Goal: Task Accomplishment & Management: Manage account settings

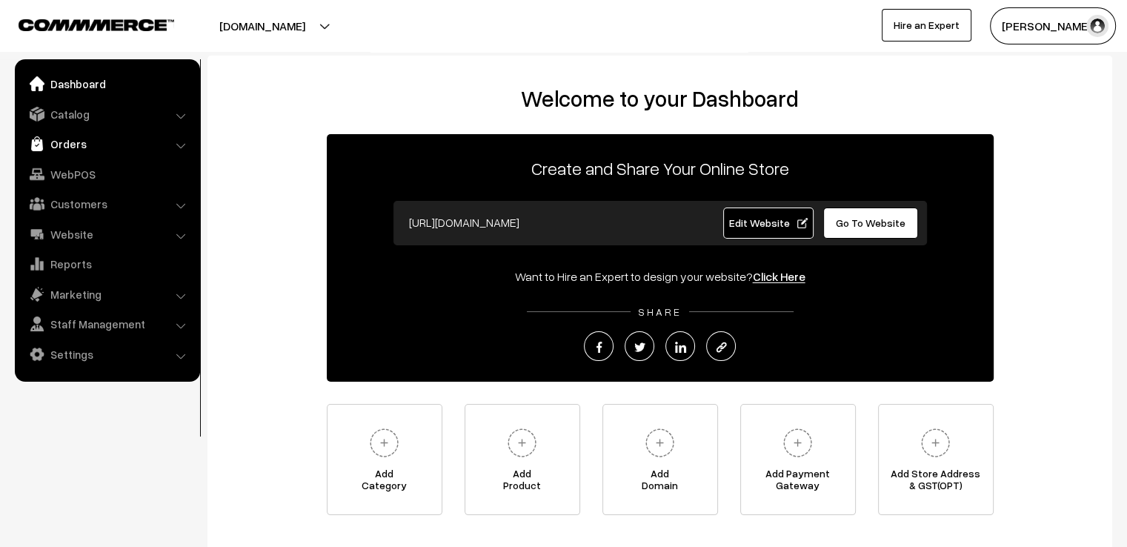
click at [56, 136] on link "Orders" at bounding box center [107, 143] width 176 height 27
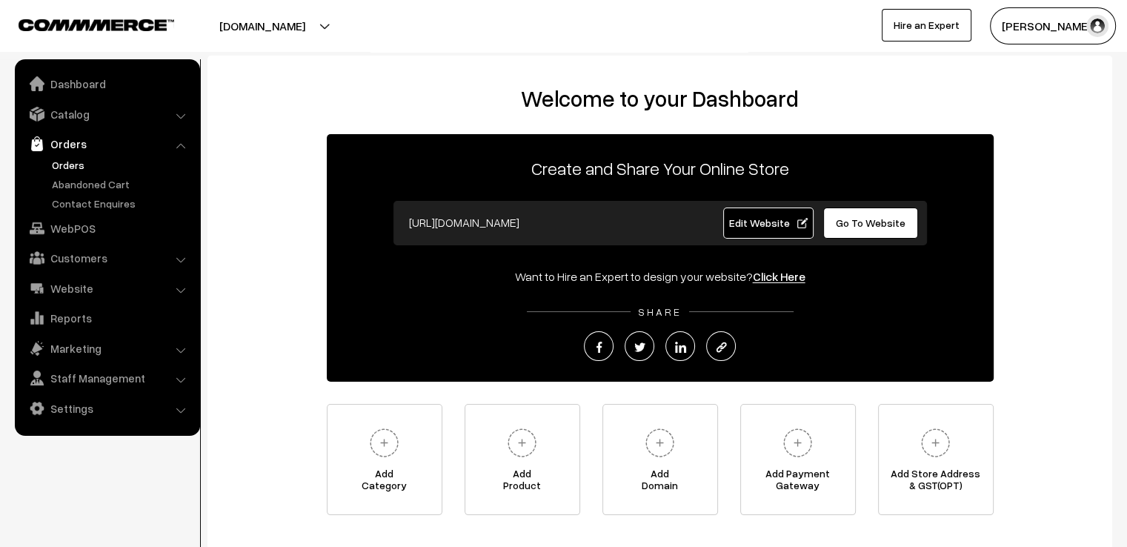
click at [53, 167] on link "Orders" at bounding box center [121, 165] width 147 height 16
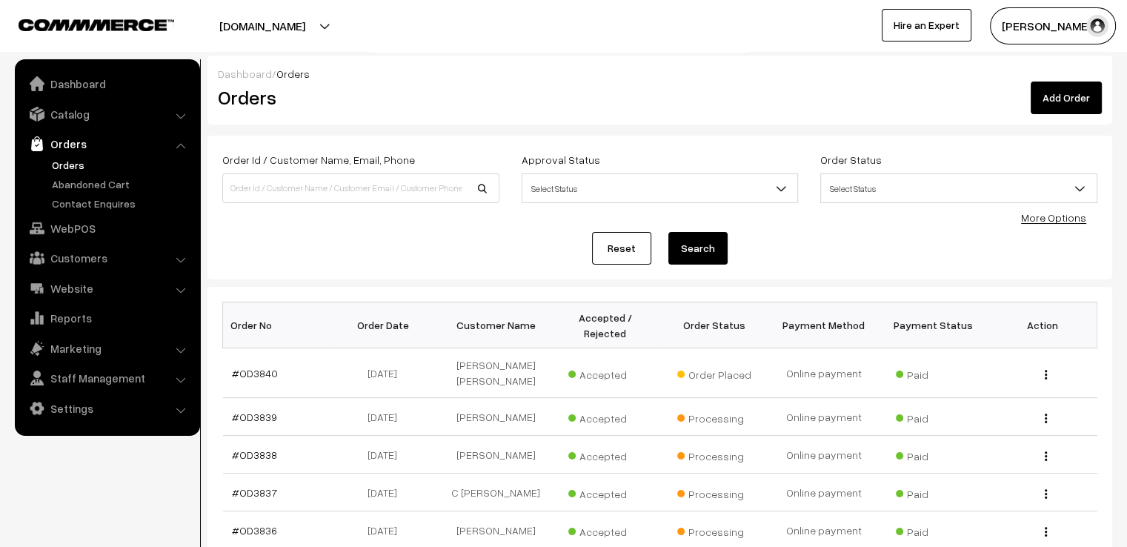
click at [623, 255] on link "Reset" at bounding box center [621, 248] width 59 height 33
click at [261, 367] on link "#OD3840" at bounding box center [255, 373] width 46 height 13
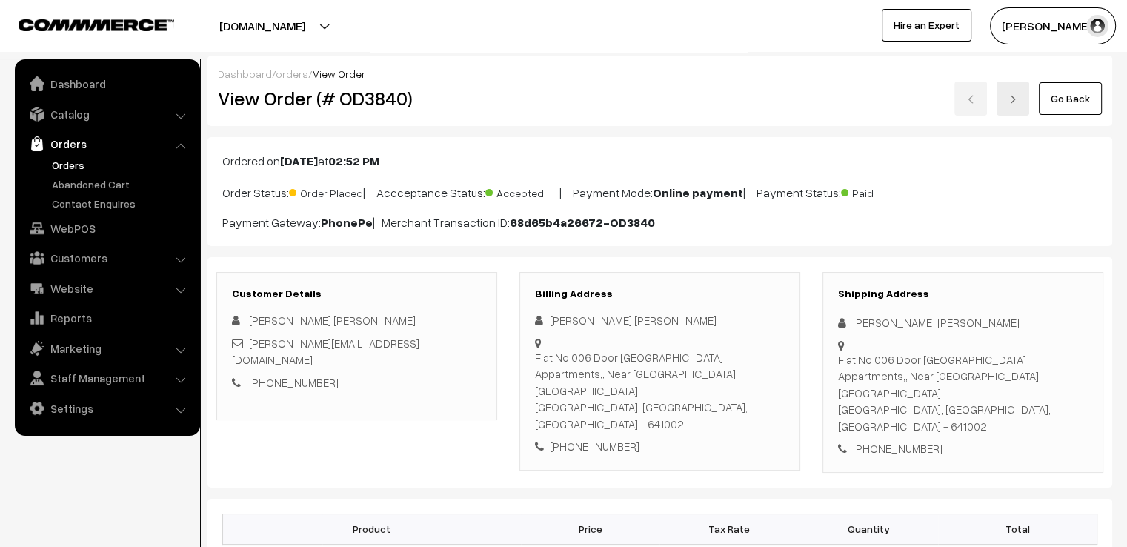
click at [845, 307] on div "Shipping Address [PERSON_NAME] [PERSON_NAME] [STREET_ADDRESS] [PHONE_NUMBER]" at bounding box center [962, 372] width 281 height 201
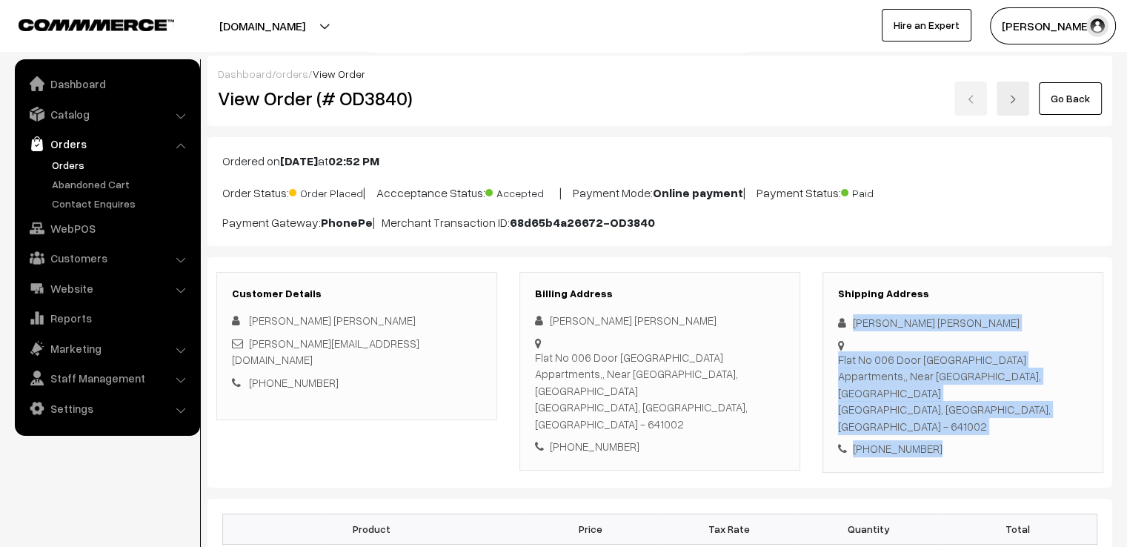
drag, startPoint x: 844, startPoint y: 307, endPoint x: 1036, endPoint y: 427, distance: 226.9
click at [1034, 428] on div "Shipping Address [PERSON_NAME] [PERSON_NAME] [STREET_ADDRESS] [PHONE_NUMBER]" at bounding box center [962, 372] width 281 height 201
copy div "[PERSON_NAME] [PERSON_NAME] [STREET_ADDRESS] Appartments,, Near [GEOGRAPHIC_DAT…"
